Goal: Information Seeking & Learning: Learn about a topic

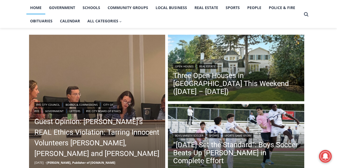
scroll to position [122, 0]
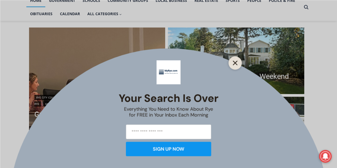
click at [235, 62] on icon "Close" at bounding box center [235, 63] width 5 height 5
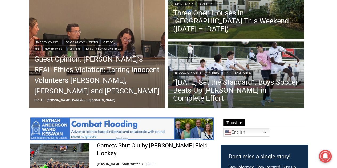
scroll to position [182, 0]
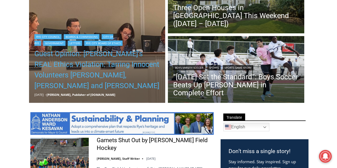
click at [101, 62] on link "Guest Opinion: [PERSON_NAME]’s REAL Ethics Violation: Tarring Innocent Voluntee…" at bounding box center [97, 70] width 126 height 43
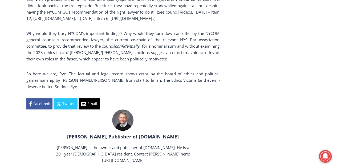
scroll to position [1072, 0]
